Goal: Information Seeking & Learning: Learn about a topic

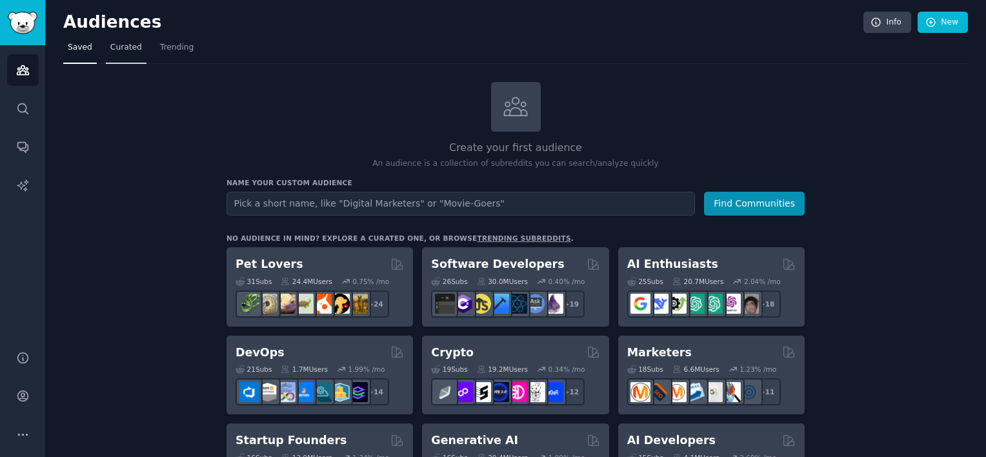
click at [125, 49] on span "Curated" at bounding box center [126, 48] width 32 height 12
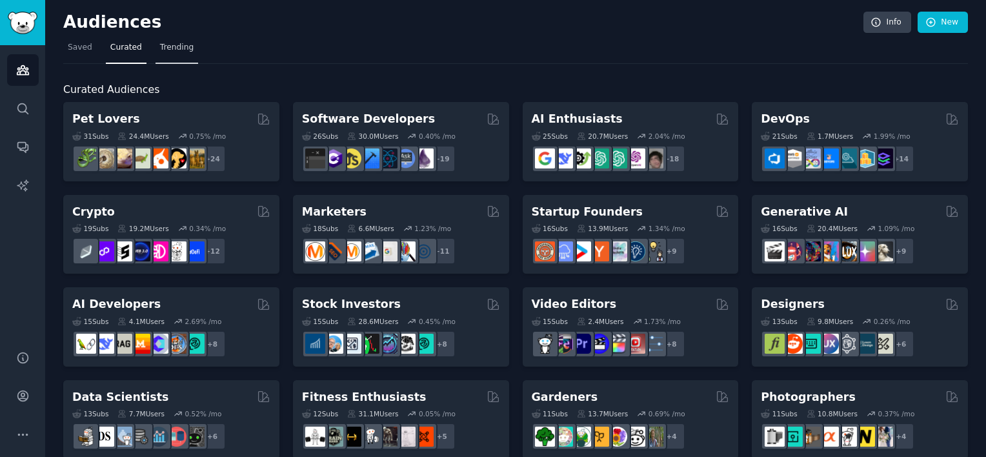
click at [163, 56] on link "Trending" at bounding box center [177, 50] width 43 height 26
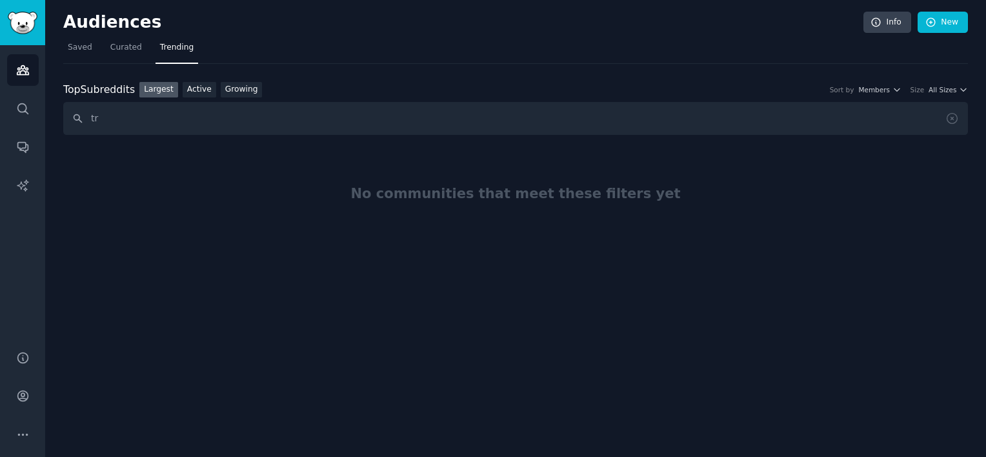
type input "t"
type input "dogs"
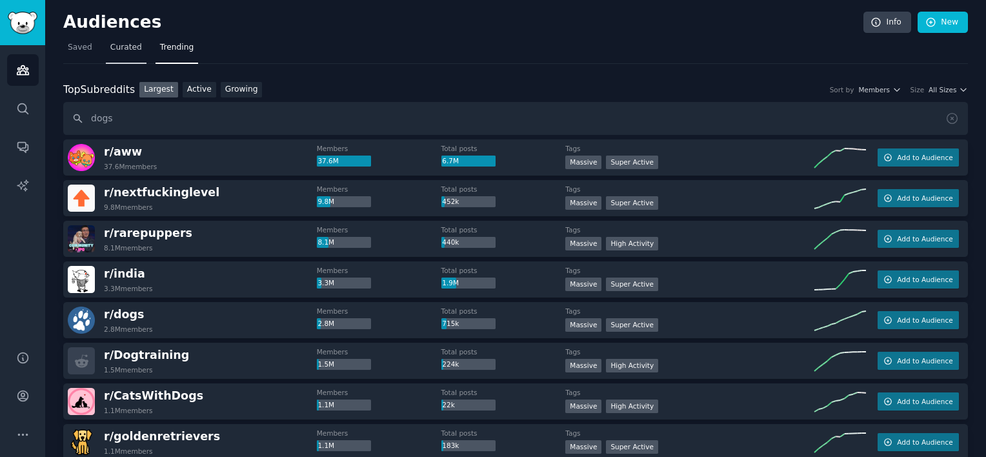
click at [118, 51] on span "Curated" at bounding box center [126, 48] width 32 height 12
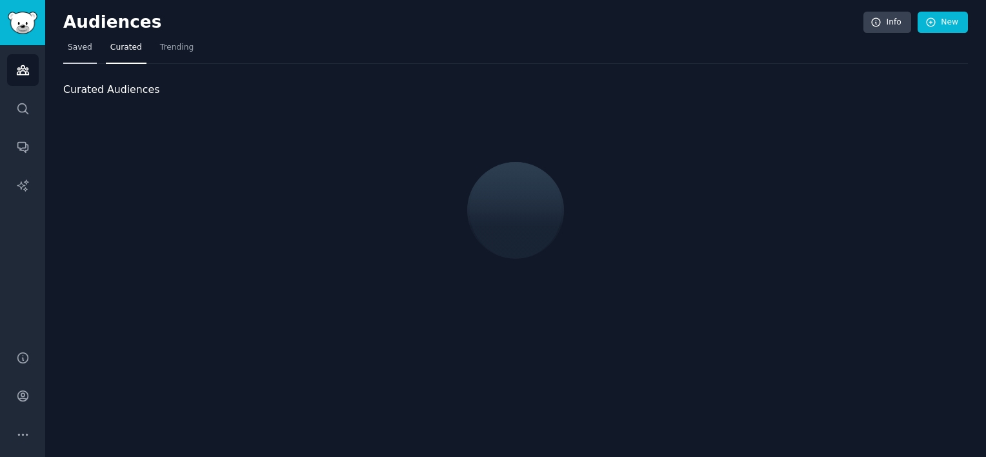
click at [85, 44] on span "Saved" at bounding box center [80, 48] width 25 height 12
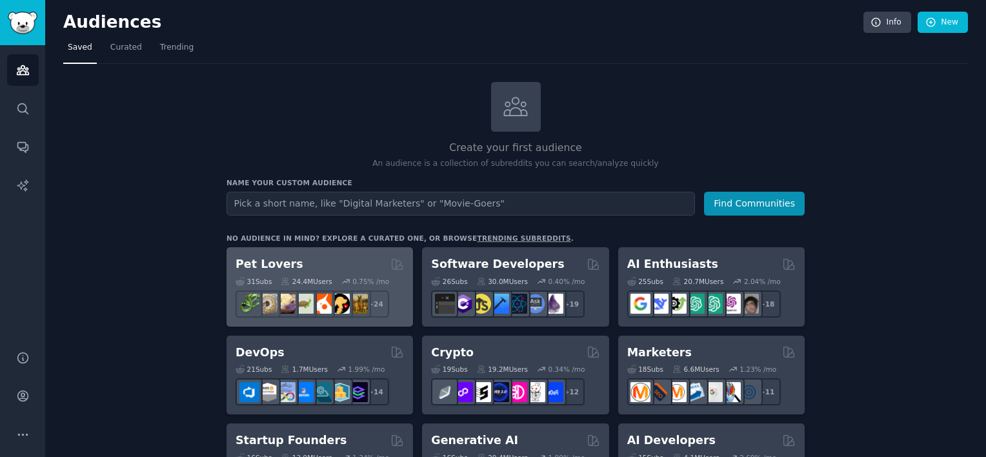
click at [281, 263] on h2 "Pet Lovers" at bounding box center [270, 264] width 68 height 16
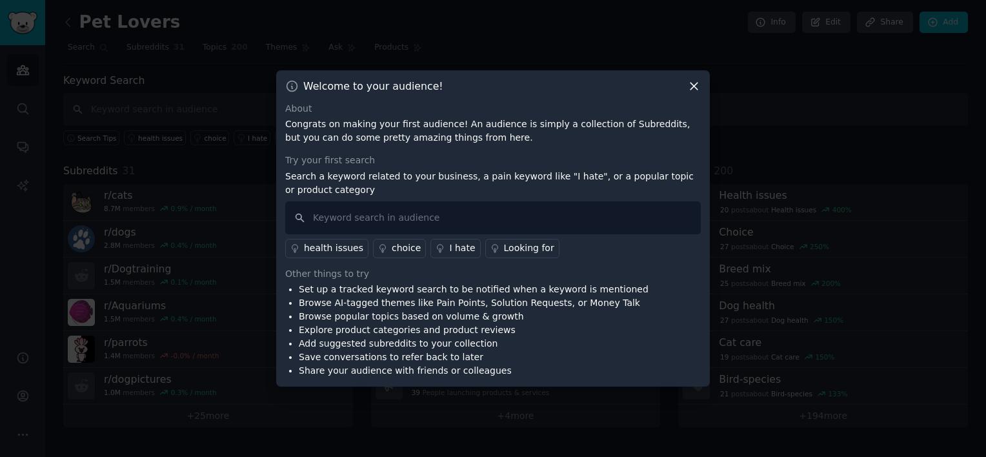
click at [689, 89] on icon at bounding box center [694, 86] width 14 height 14
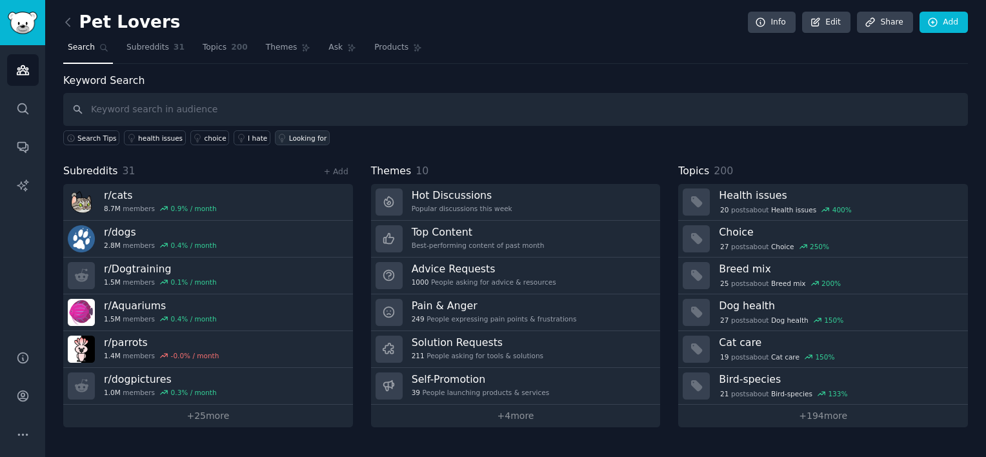
click at [295, 139] on div "Looking for" at bounding box center [308, 138] width 38 height 9
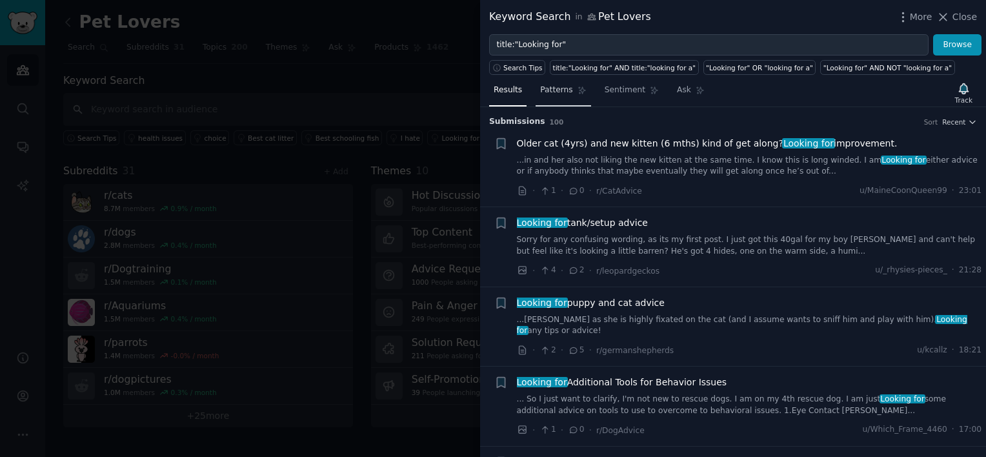
click at [562, 87] on span "Patterns" at bounding box center [556, 91] width 32 height 12
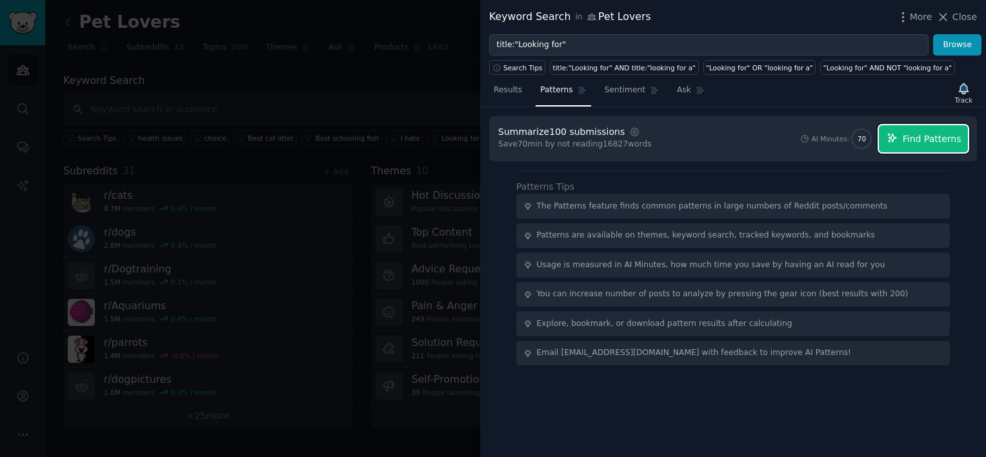
click at [927, 140] on span "Find Patterns" at bounding box center [932, 139] width 59 height 14
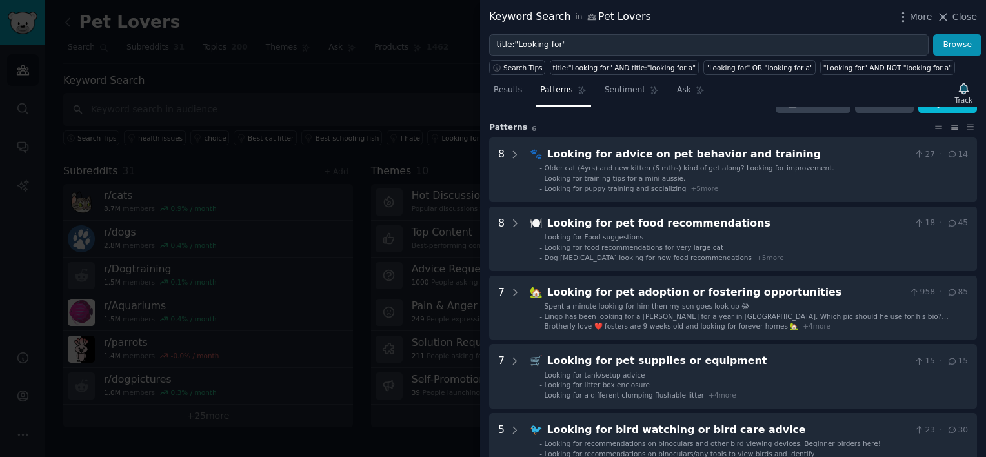
scroll to position [22, 0]
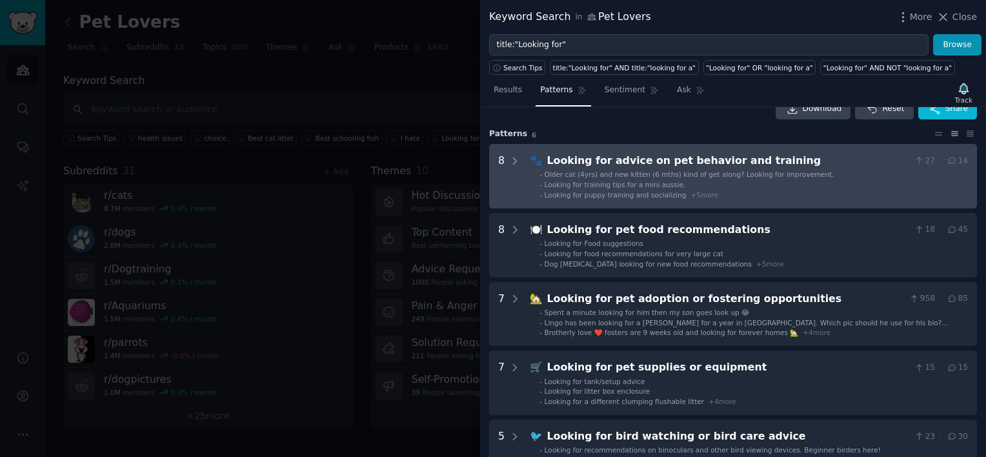
click at [651, 156] on div "Looking for advice on pet behavior and training" at bounding box center [728, 161] width 362 height 16
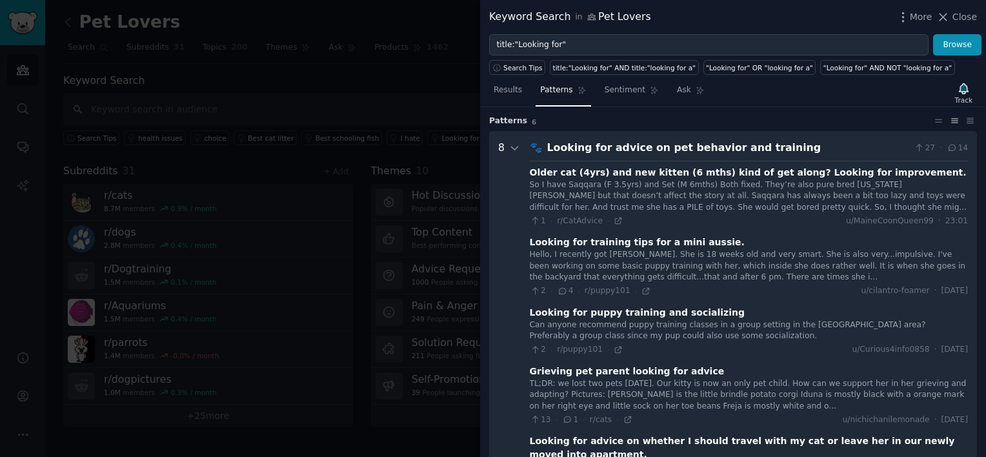
scroll to position [0, 0]
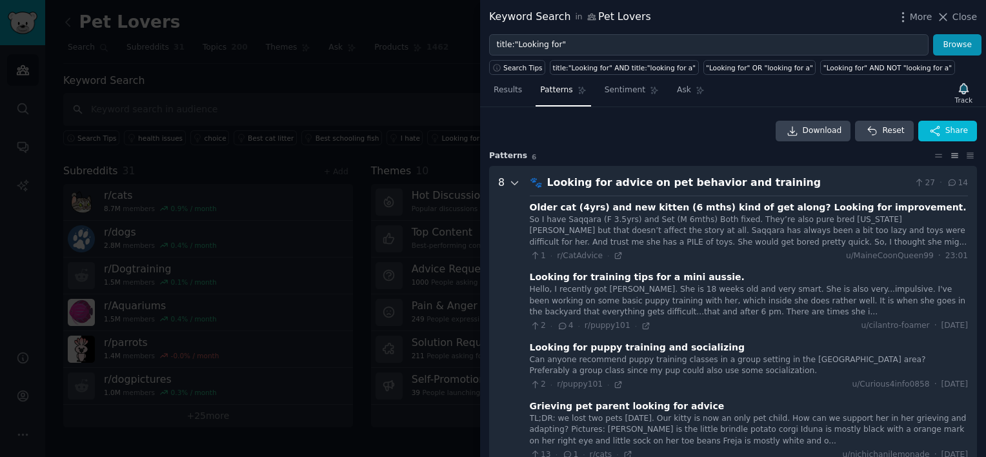
click at [514, 182] on icon at bounding box center [515, 183] width 12 height 12
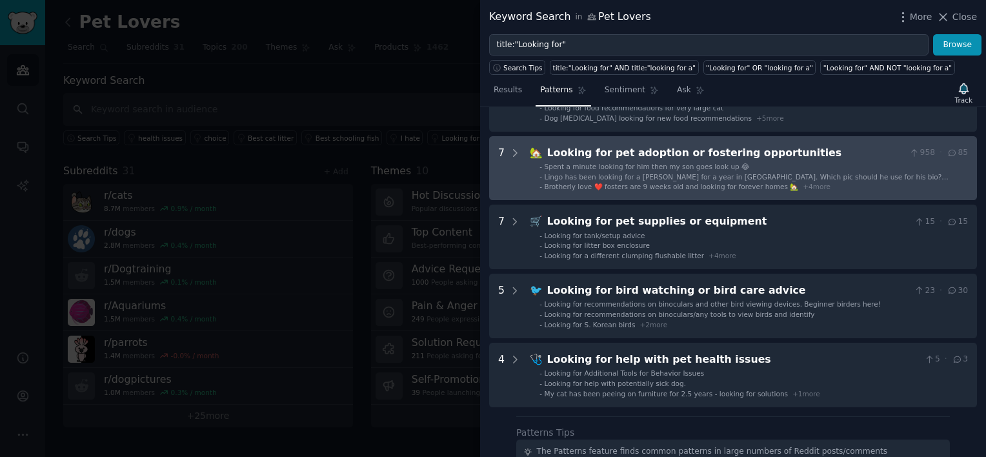
scroll to position [169, 0]
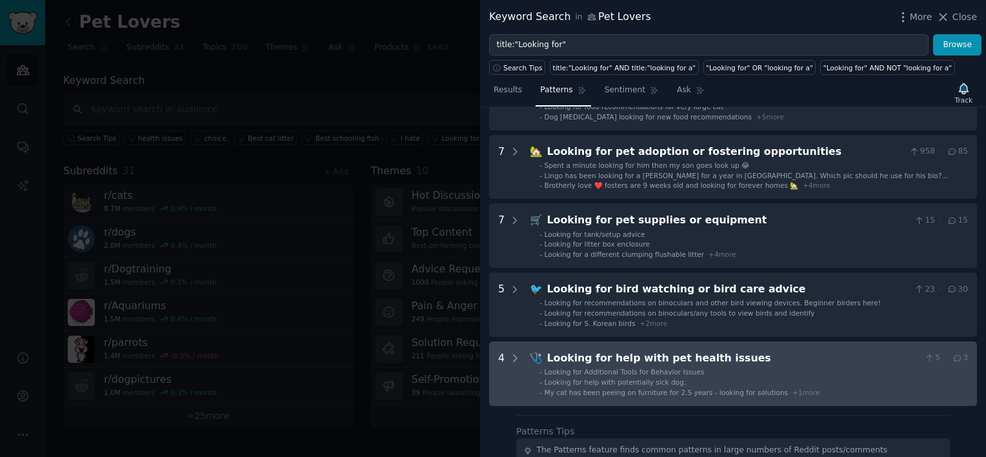
click at [656, 370] on span "Looking for Additional Tools for Behavior Issues" at bounding box center [625, 372] width 160 height 8
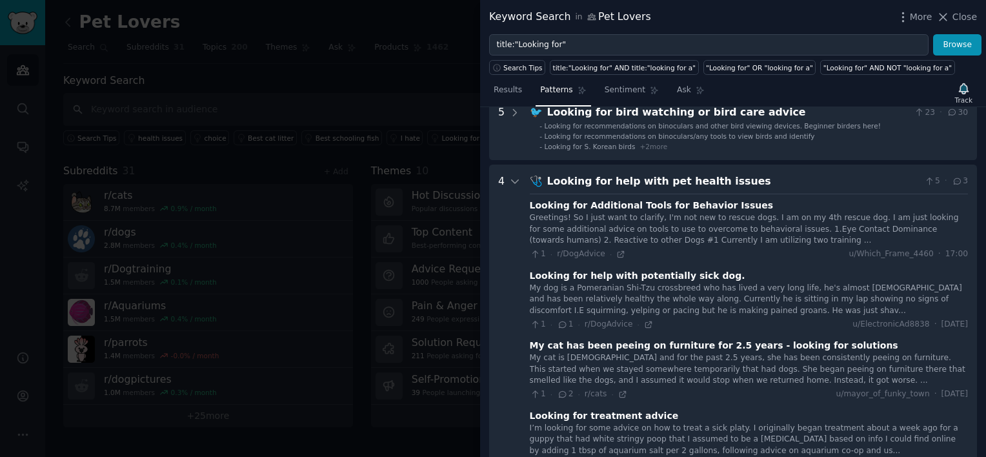
scroll to position [341, 0]
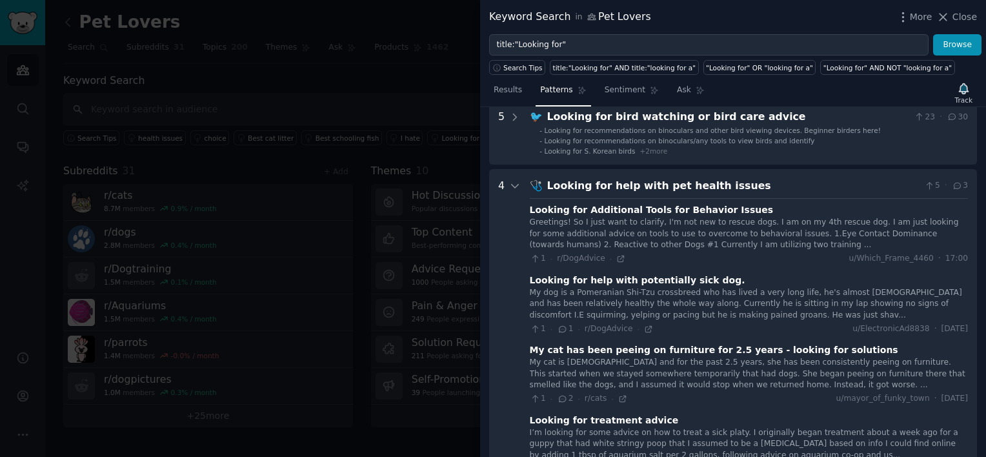
click at [601, 190] on div "Looking for help with pet health issues" at bounding box center [733, 186] width 372 height 16
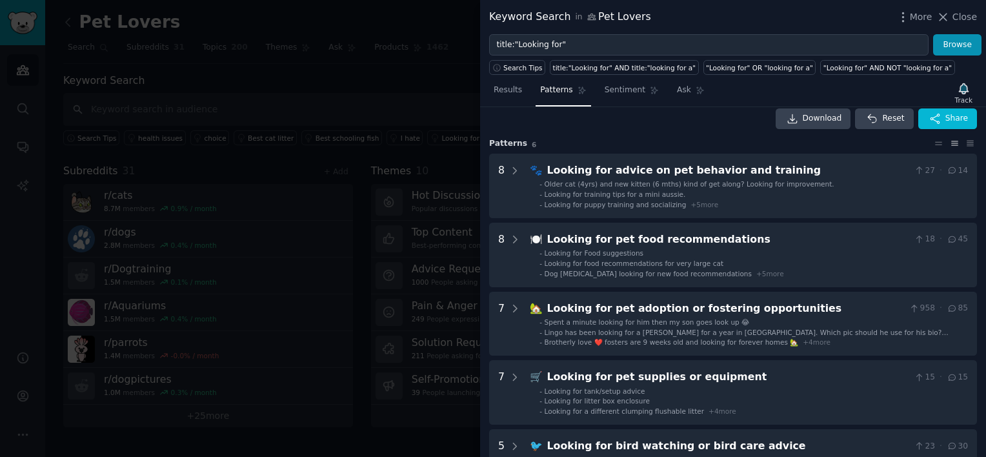
scroll to position [0, 0]
